Goal: Information Seeking & Learning: Learn about a topic

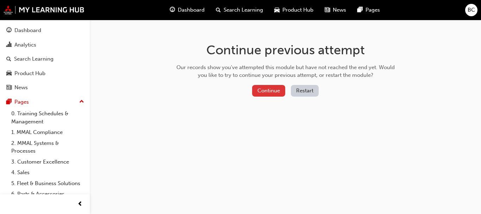
click at [272, 90] on button "Continue" at bounding box center [268, 91] width 33 height 12
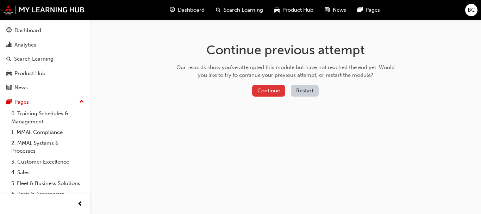
click at [266, 92] on button "Continue" at bounding box center [268, 91] width 33 height 12
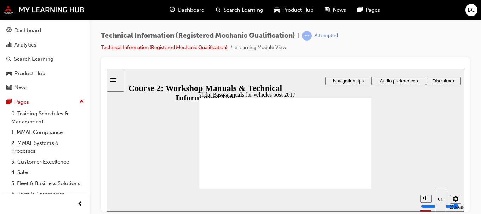
click at [423, 172] on rect "Mute (Ctrl+Alt+M)" at bounding box center [423, 171] width 1 height 2
click at [423, 172] on rect "Unmute (Ctrl+Alt+M)" at bounding box center [423, 171] width 1 height 2
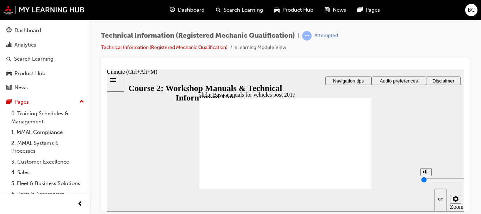
type input "8"
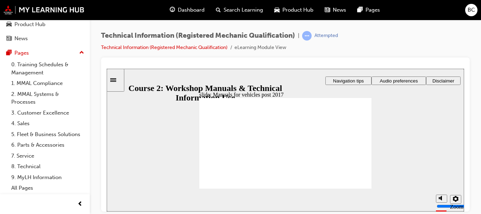
scroll to position [57, 0]
click at [121, 80] on icon "Sidebar Toggle" at bounding box center [115, 79] width 11 height 4
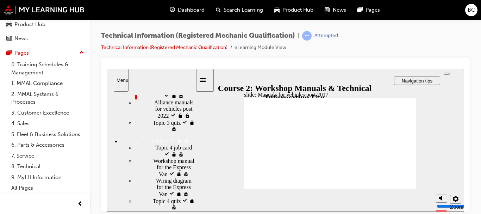
drag, startPoint x: 192, startPoint y: 107, endPoint x: 198, endPoint y: 165, distance: 58.4
click at [198, 165] on div "slide: Manuals for vehicles post 2017 You must watch the video to the end to be…" at bounding box center [285, 139] width 357 height 143
click at [159, 77] on span "Base manuals for vehicles post 2017 visited" at bounding box center [174, 67] width 41 height 19
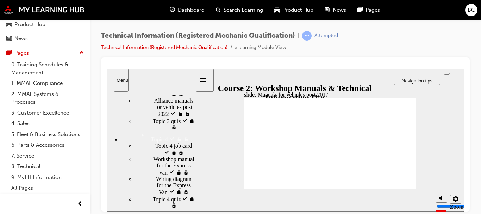
click at [166, 96] on span "Manuals for vehicles post 2017 visited" at bounding box center [177, 86] width 35 height 19
click at [156, 77] on span "Base manuals for vehicles post 2017 visited" at bounding box center [174, 67] width 41 height 19
click at [165, 130] on ul "Topic 3 job card visited Topic 3 job card Base manuals for vehicles post 2017 v…" at bounding box center [158, 87] width 75 height 86
click at [161, 116] on span "Alliance manuals for vehicles post 2022 locked" at bounding box center [174, 106] width 41 height 19
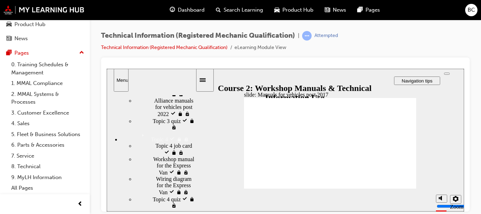
click at [172, 77] on div "Base manuals for vehicles post 2017 visited Base manuals for vehicles post 2017" at bounding box center [165, 68] width 61 height 20
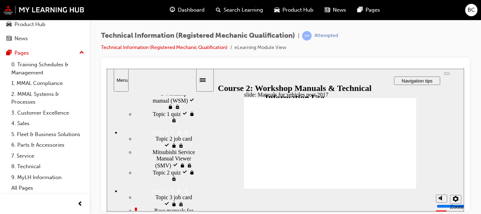
drag, startPoint x: 193, startPoint y: 159, endPoint x: 195, endPoint y: 129, distance: 30.0
click at [195, 116] on div "sidebar" at bounding box center [151, 105] width 89 height 21
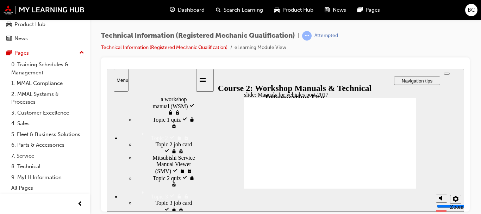
click at [186, 115] on div "General section of a workshop manual (WSM) visited General section of a worksho…" at bounding box center [165, 102] width 61 height 26
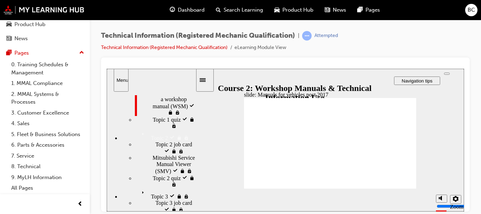
click at [186, 115] on div "General section of a workshop manual (WSM) visited General section of a worksho…" at bounding box center [165, 102] width 61 height 26
click at [173, 153] on span "Topic 2 job card visited" at bounding box center [175, 147] width 40 height 13
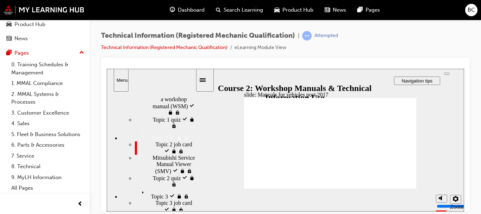
click at [191, 187] on div "Topic 3 Topic 3" at bounding box center [158, 193] width 75 height 12
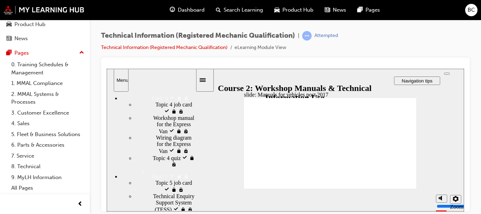
scroll to position [321, 0]
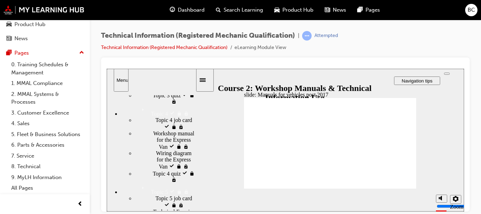
drag, startPoint x: 194, startPoint y: 140, endPoint x: 199, endPoint y: 181, distance: 41.2
click at [199, 181] on div "slide: Manuals for vehicles post 2017 You must watch the video to the end to be…" at bounding box center [285, 139] width 357 height 143
click at [162, 150] on span "Wiring diagram for the Express Van locked" at bounding box center [175, 159] width 39 height 19
click at [157, 116] on div "Topic 4 job card locked Topic 4 job card" at bounding box center [165, 122] width 61 height 13
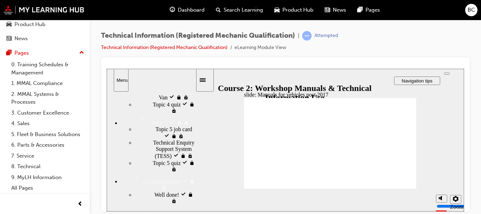
scroll to position [409, 0]
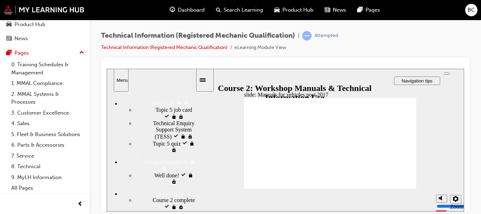
drag, startPoint x: 194, startPoint y: 175, endPoint x: 196, endPoint y: 209, distance: 33.8
click at [196, 209] on div "Registered Mechanic Course 2: Workshop Manuals & Technical Information Use Regi…" at bounding box center [151, 151] width 89 height 120
click at [175, 139] on div "Topic 5 quiz locked Topic 5 quiz" at bounding box center [165, 145] width 61 height 13
click at [163, 120] on span "Technical Enquiry Support System (TESS) locked" at bounding box center [174, 129] width 42 height 19
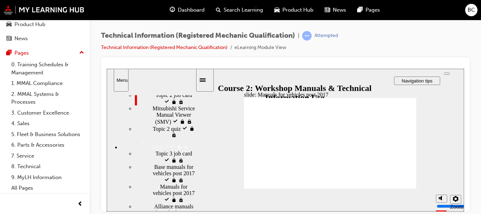
scroll to position [168, 0]
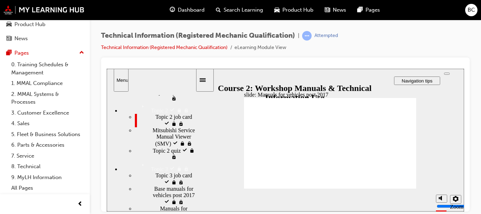
drag, startPoint x: 193, startPoint y: 200, endPoint x: 198, endPoint y: 146, distance: 54.4
click at [198, 146] on div "slide: Manuals for vehicles post 2017 You must watch the video to the end to be…" at bounding box center [285, 139] width 357 height 143
click at [177, 172] on span "Topic 3 job card visited" at bounding box center [175, 178] width 40 height 13
click at [215, 49] on link "Technical Information (Registered Mechanic Qualification)" at bounding box center [164, 47] width 126 height 6
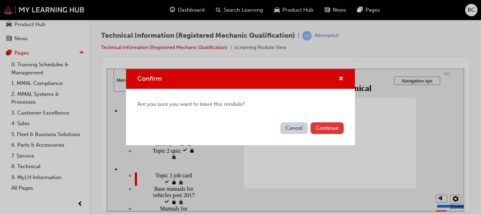
click at [321, 128] on button "Continue" at bounding box center [326, 128] width 33 height 12
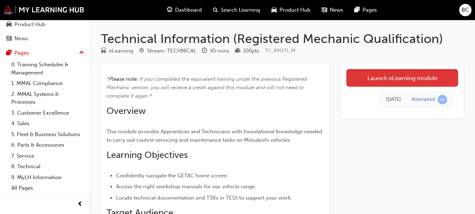
click at [405, 84] on link "Launch eLearning module" at bounding box center [403, 78] width 112 height 18
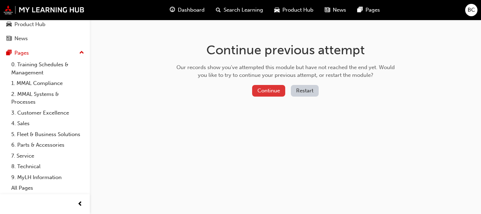
click at [277, 90] on button "Continue" at bounding box center [268, 91] width 33 height 12
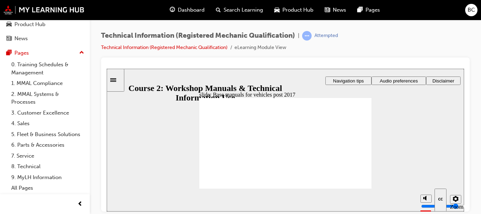
click at [114, 82] on div "Sidebar Toggle" at bounding box center [115, 79] width 12 height 5
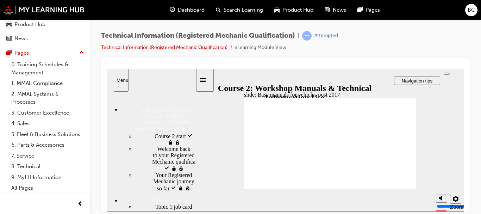
click at [151, 139] on div "Course 2 start visited Course 2 start" at bounding box center [165, 138] width 61 height 13
drag, startPoint x: 191, startPoint y: 108, endPoint x: 194, endPoint y: 114, distance: 6.8
click at [194, 114] on div "Registered Mechanic Course 2: Workshop Manuals & Technical Information Use Regi…" at bounding box center [151, 150] width 89 height 119
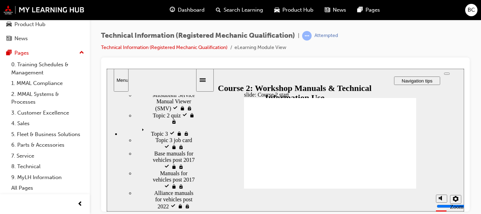
scroll to position [218, 0]
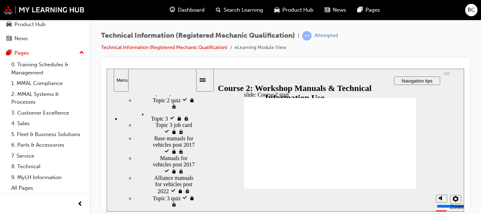
drag, startPoint x: 194, startPoint y: 114, endPoint x: 203, endPoint y: 165, distance: 51.8
click at [203, 165] on div "slide: Course 2 start Registered Mechanic Qualification Course 2 Workshop Manua…" at bounding box center [285, 139] width 357 height 143
click at [165, 109] on span "Topic 2 quiz visited" at bounding box center [174, 102] width 43 height 13
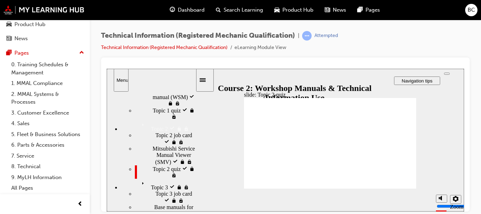
click at [139, 178] on span "Topic 3" at bounding box center [147, 181] width 17 height 6
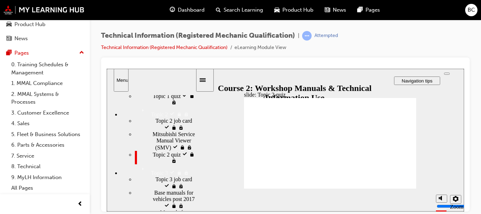
scroll to position [183, 0]
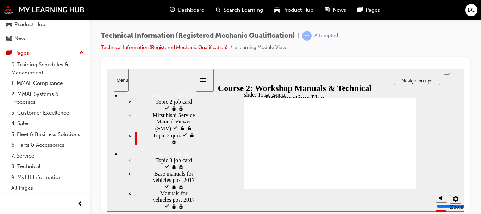
drag, startPoint x: 194, startPoint y: 148, endPoint x: 196, endPoint y: 158, distance: 9.3
click at [196, 158] on div "Registered Mechanic Course 2: Workshop Manuals & Technical Information Use visi…" at bounding box center [151, 151] width 89 height 120
click at [169, 170] on span "Base manuals for vehicles post 2017" at bounding box center [174, 179] width 41 height 19
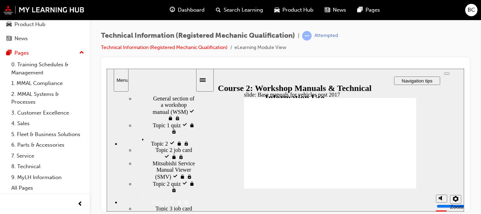
scroll to position [133, 0]
drag, startPoint x: 193, startPoint y: 167, endPoint x: 193, endPoint y: 153, distance: 13.7
click at [193, 126] on div "sidebar" at bounding box center [151, 110] width 89 height 31
click at [176, 194] on div "Topic 3 Topic 3" at bounding box center [158, 200] width 75 height 12
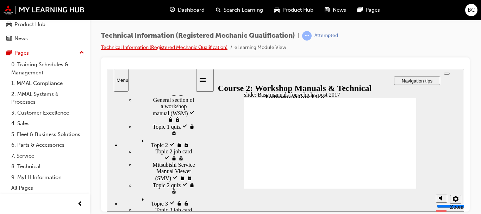
click at [188, 46] on link "Technical Information (Registered Mechanic Qualification)" at bounding box center [164, 47] width 126 height 6
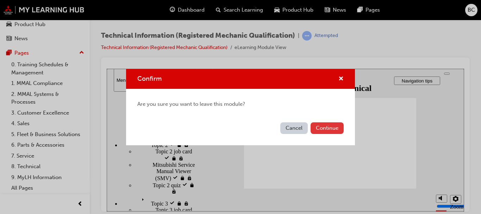
click at [319, 125] on button "Continue" at bounding box center [326, 128] width 33 height 12
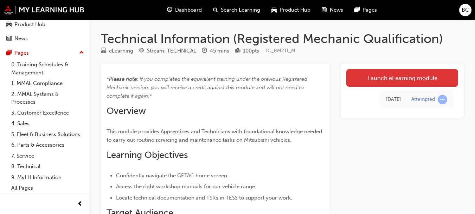
click at [392, 74] on link "Launch eLearning module" at bounding box center [403, 78] width 112 height 18
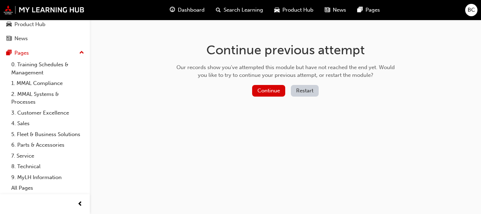
click at [311, 91] on button "Restart" at bounding box center [305, 91] width 28 height 12
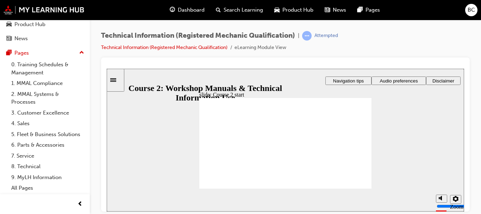
click at [120, 81] on div "Sidebar Toggle" at bounding box center [115, 79] width 12 height 5
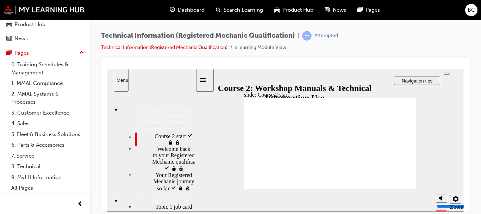
drag, startPoint x: 192, startPoint y: 106, endPoint x: 196, endPoint y: 101, distance: 6.5
click at [196, 101] on div "slide: Course 2 start Registered Mechanic Qualification Course 2 Workshop Manua…" at bounding box center [285, 139] width 357 height 143
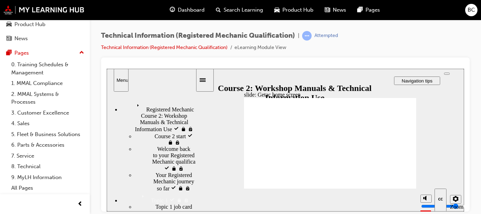
click at [427, 173] on circle "Mute (Ctrl+Alt+M)" at bounding box center [426, 171] width 5 height 5
click at [427, 173] on circle "Unmute (Ctrl+Alt+M)" at bounding box center [426, 171] width 5 height 5
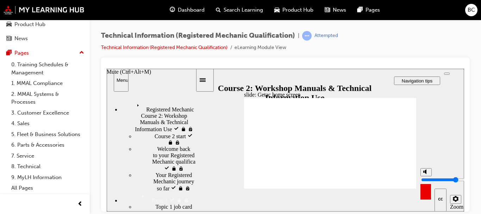
click at [427, 173] on circle "Mute (Ctrl+Alt+M)" at bounding box center [426, 171] width 5 height 5
type input "0"
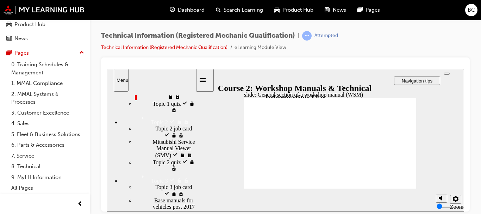
scroll to position [159, 0]
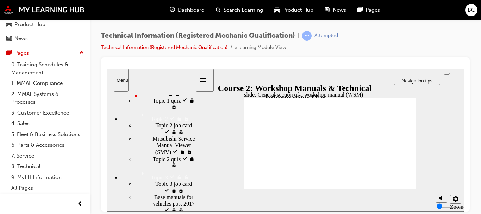
drag, startPoint x: 194, startPoint y: 105, endPoint x: 202, endPoint y: 140, distance: 36.5
click at [202, 140] on div "slide: General section of a workshop manual (WSM) You must watch the video to t…" at bounding box center [285, 139] width 357 height 143
click at [176, 127] on ul "Registered Mechanic Course 2: Workshop Manuals & Technical Information Use visi…" at bounding box center [151, 200] width 89 height 519
click at [159, 135] on div "Mitsubishi Service Manual Viewer (SMV) locked Mitsubishi Service Manual Viewer …" at bounding box center [165, 145] width 61 height 20
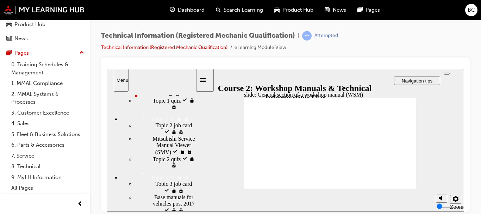
click at [159, 135] on div "Mitsubishi Service Manual Viewer (SMV) locked Mitsubishi Service Manual Viewer …" at bounding box center [165, 145] width 61 height 20
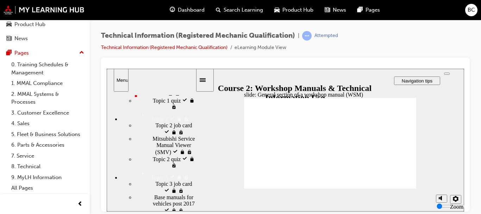
drag, startPoint x: 399, startPoint y: 187, endPoint x: 400, endPoint y: 181, distance: 6.1
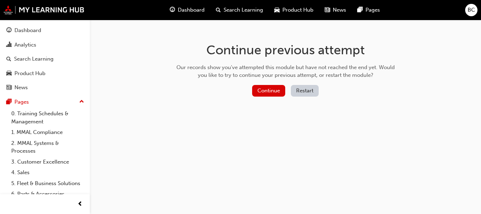
click at [310, 86] on button "Restart" at bounding box center [305, 91] width 28 height 12
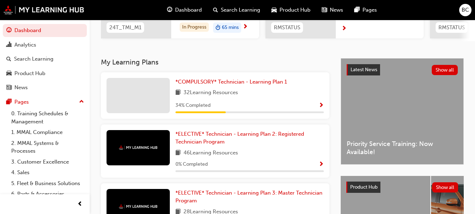
scroll to position [126, 0]
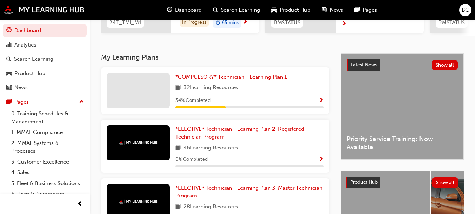
click at [260, 80] on span "*COMPULSORY* Technician - Learning Plan 1" at bounding box center [232, 77] width 112 height 6
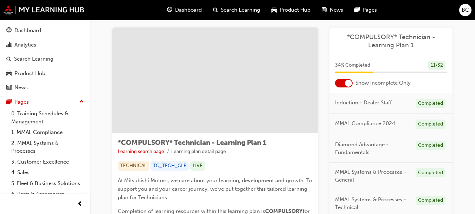
scroll to position [7, 0]
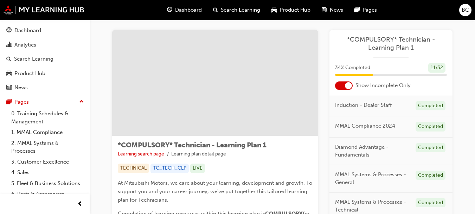
click at [347, 82] on div at bounding box center [348, 85] width 7 height 7
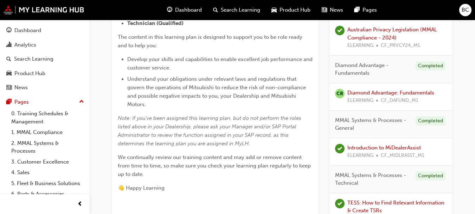
scroll to position [227, 0]
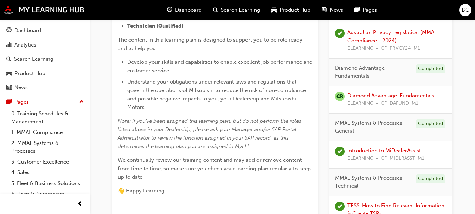
click at [383, 95] on link "Diamond Advantage: Fundamentals" at bounding box center [391, 95] width 87 height 6
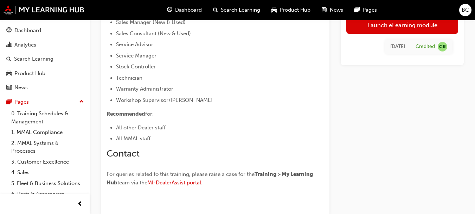
scroll to position [464, 0]
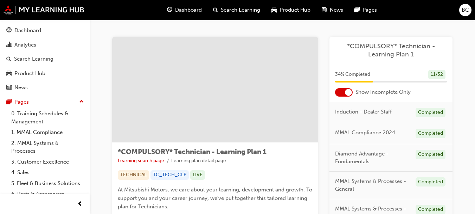
click at [349, 91] on div at bounding box center [348, 92] width 7 height 7
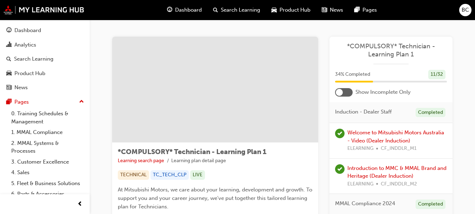
click at [349, 96] on div at bounding box center [344, 92] width 18 height 8
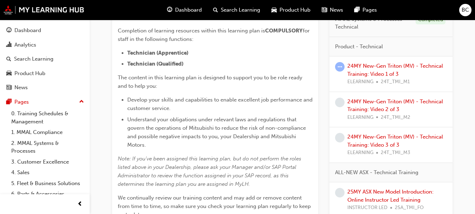
scroll to position [187, 0]
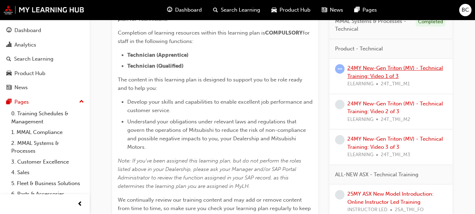
click at [384, 68] on link "24MY New-Gen Triton (MV) - Technical Training: Video 1 of 3" at bounding box center [396, 72] width 96 height 14
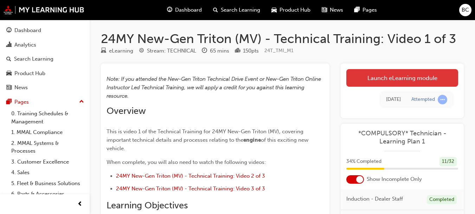
click at [401, 81] on link "Launch eLearning module" at bounding box center [403, 78] width 112 height 18
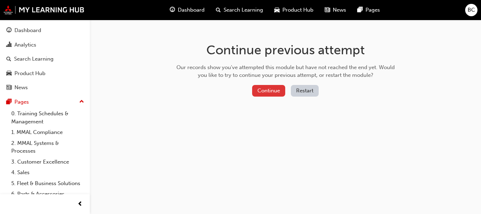
click at [273, 85] on button "Continue" at bounding box center [268, 91] width 33 height 12
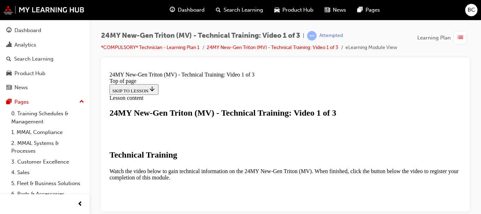
drag, startPoint x: 570, startPoint y: 164, endPoint x: 461, endPoint y: 99, distance: 127.4
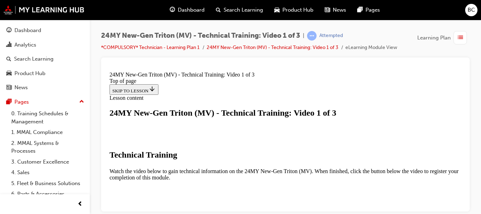
drag, startPoint x: 138, startPoint y: 201, endPoint x: 170, endPoint y: 199, distance: 31.4
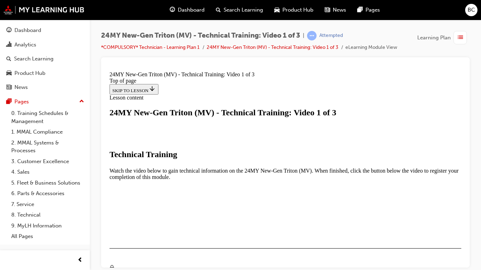
scroll to position [157, 0]
